Goal: Information Seeking & Learning: Learn about a topic

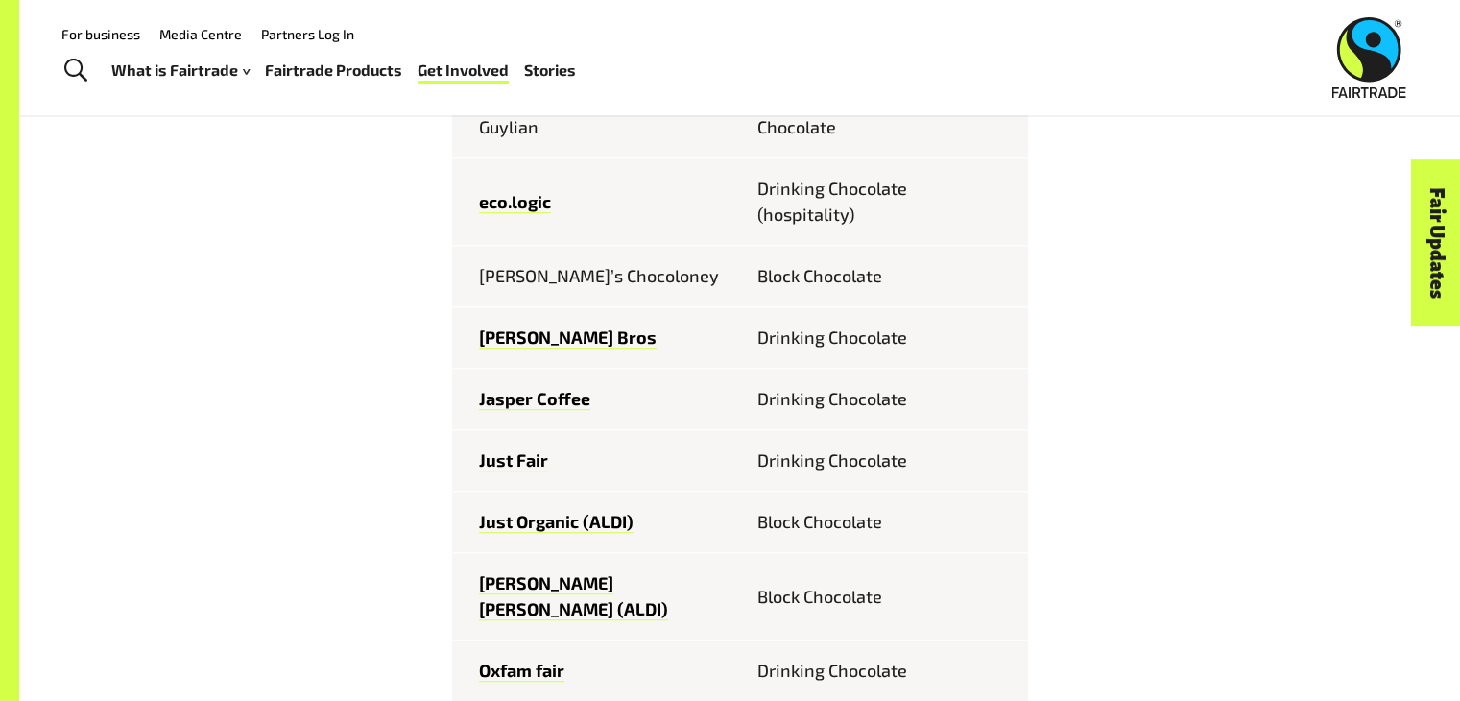
scroll to position [1121, 0]
click at [326, 77] on link "Fairtrade Products" at bounding box center [333, 71] width 137 height 28
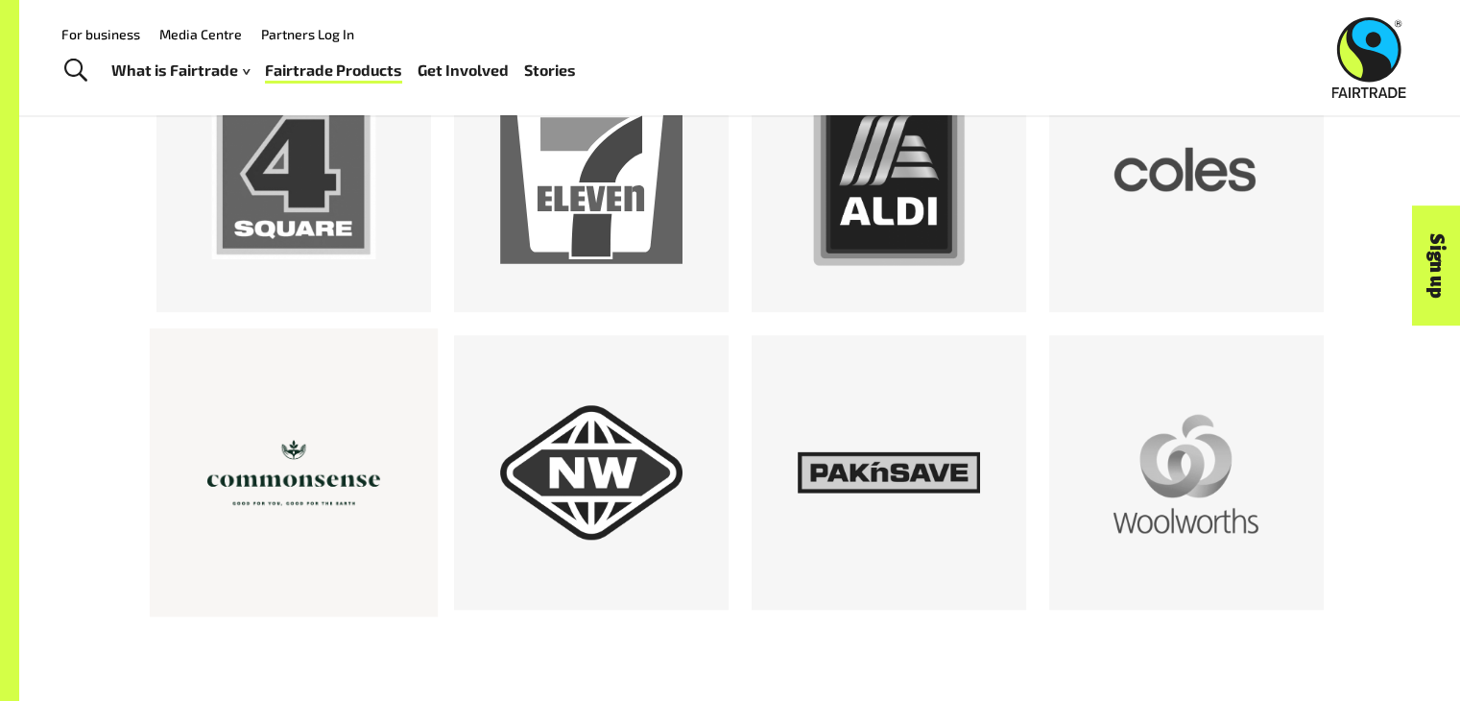
scroll to position [1838, 0]
click at [1103, 189] on div at bounding box center [1186, 176] width 182 height 182
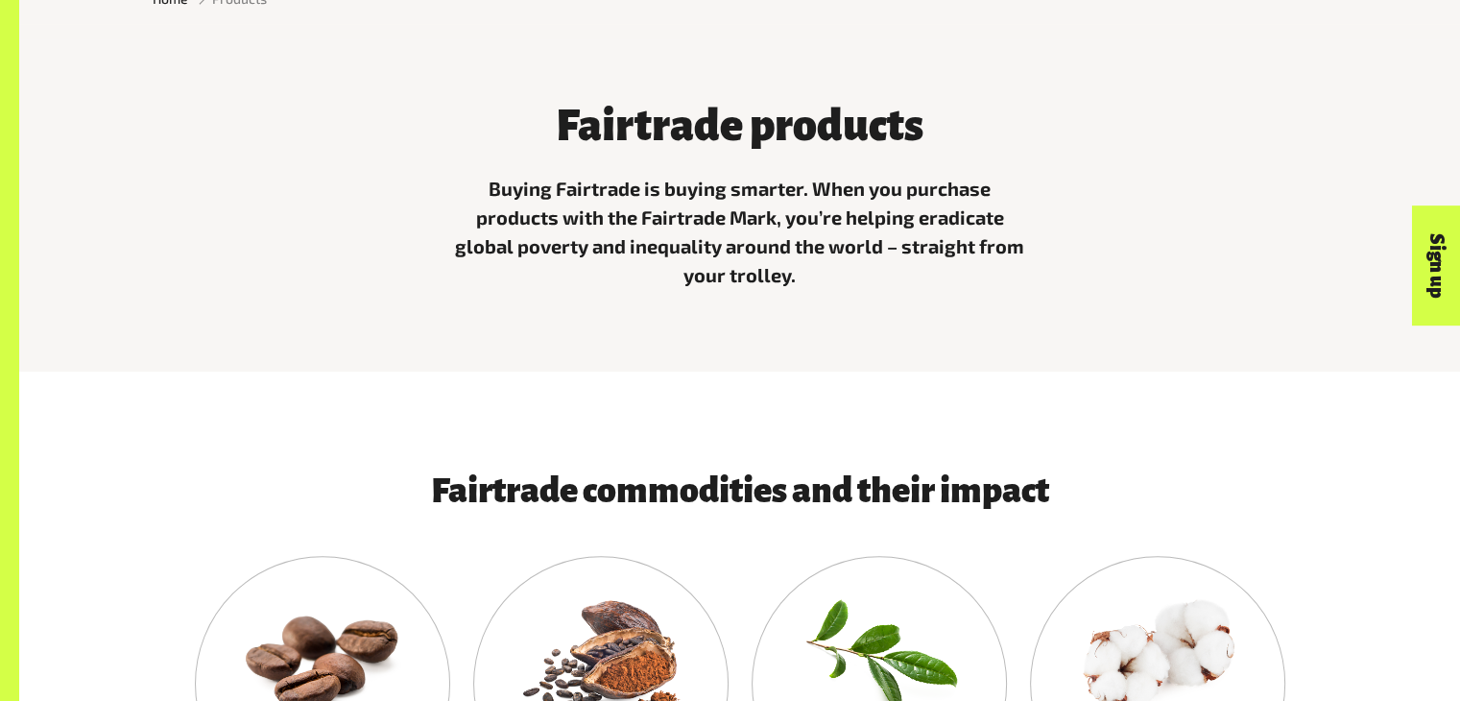
scroll to position [697, 0]
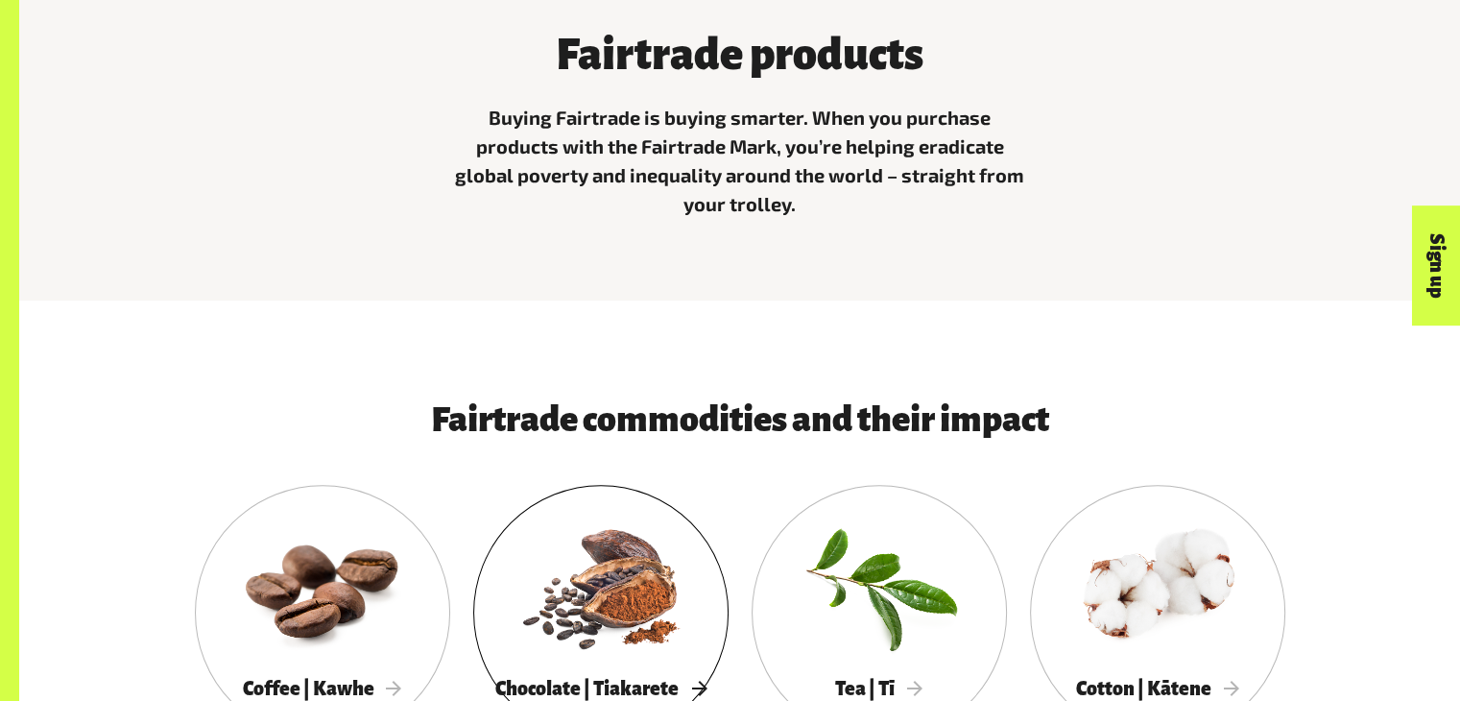
click at [641, 621] on div at bounding box center [600, 586] width 255 height 166
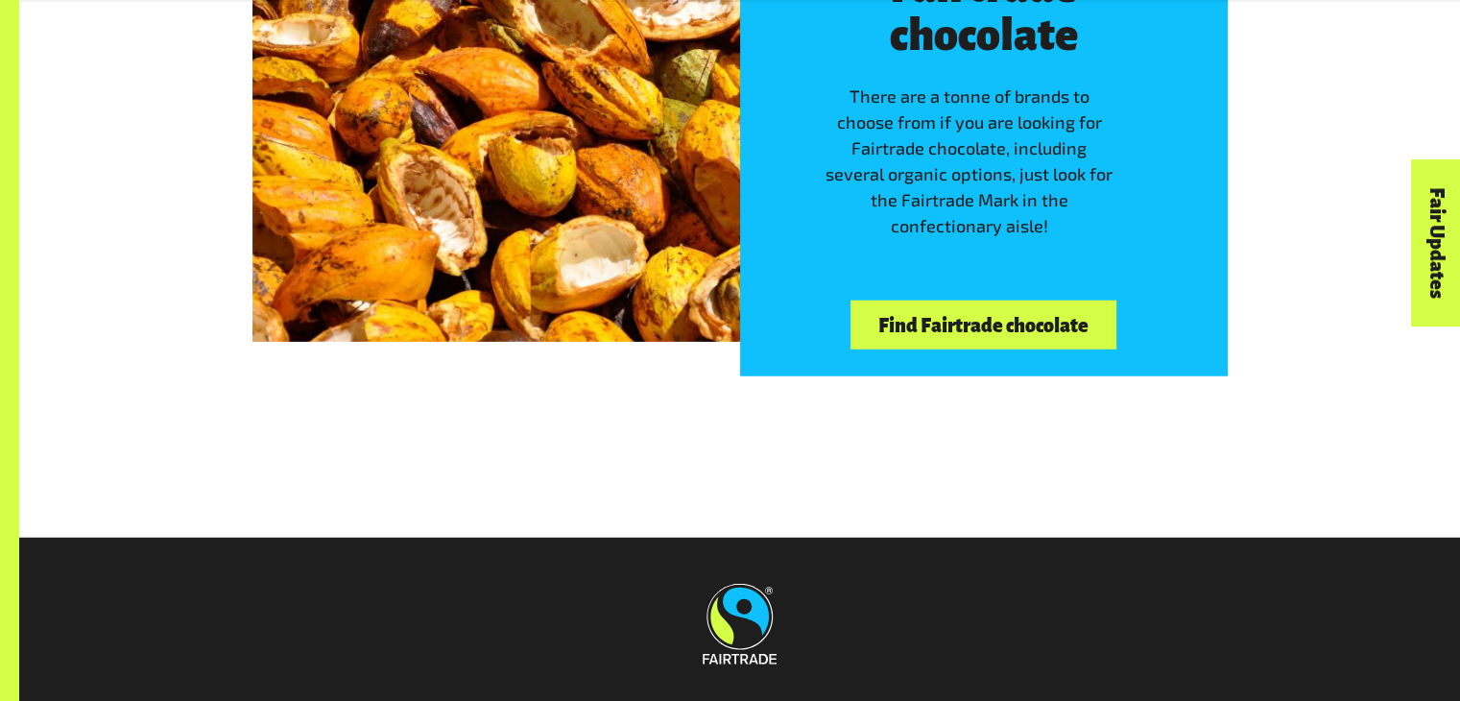
scroll to position [5046, 0]
